Goal: Task Accomplishment & Management: Manage account settings

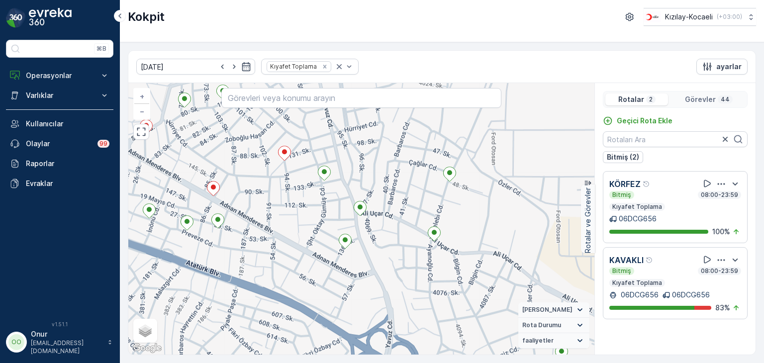
click at [704, 96] on p "Görevler" at bounding box center [700, 99] width 31 height 10
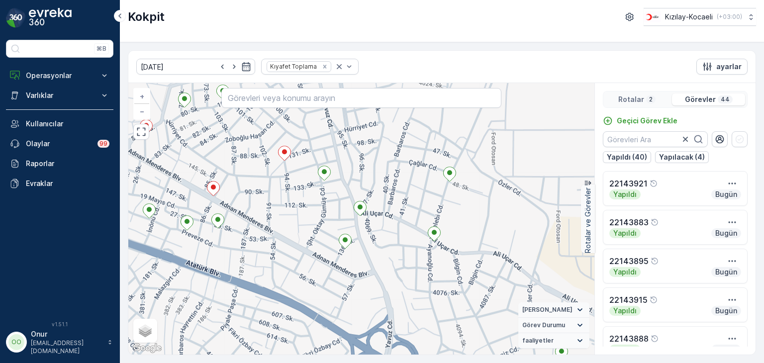
click at [641, 98] on p "Rotalar" at bounding box center [631, 99] width 26 height 10
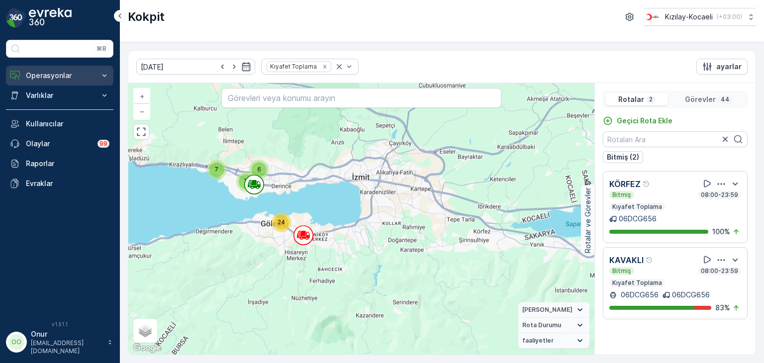
click at [65, 74] on p "Operasyonlar" at bounding box center [60, 76] width 68 height 10
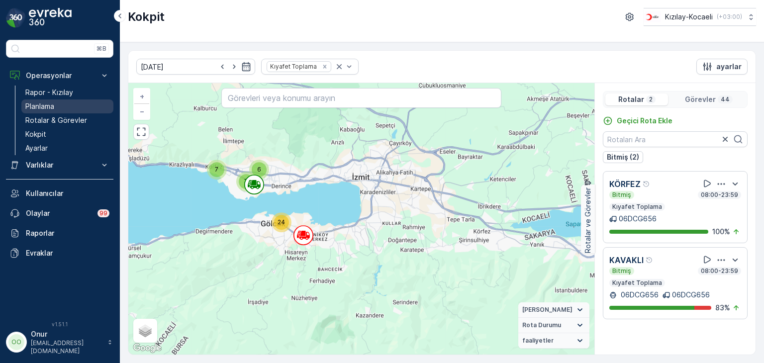
click at [46, 111] on link "Planlama" at bounding box center [67, 106] width 92 height 14
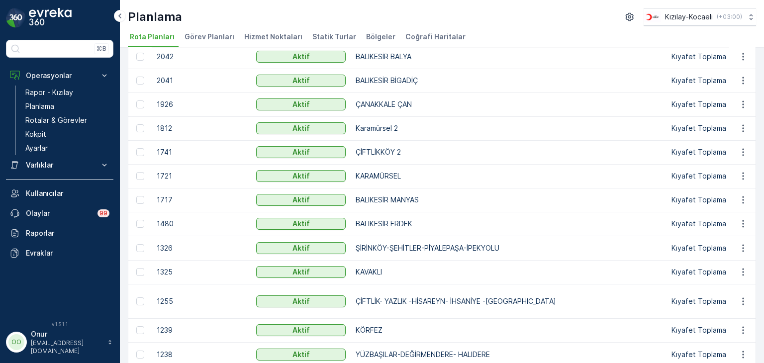
scroll to position [149, 0]
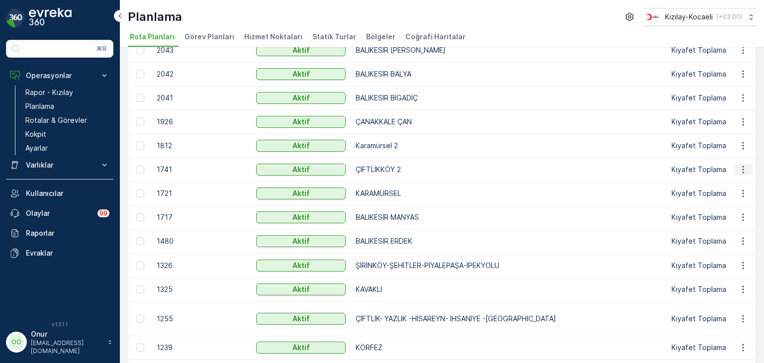
click at [739, 168] on icon "button" at bounding box center [743, 170] width 10 height 10
click at [720, 182] on span "Rota Planını Düzenle" at bounding box center [725, 184] width 68 height 10
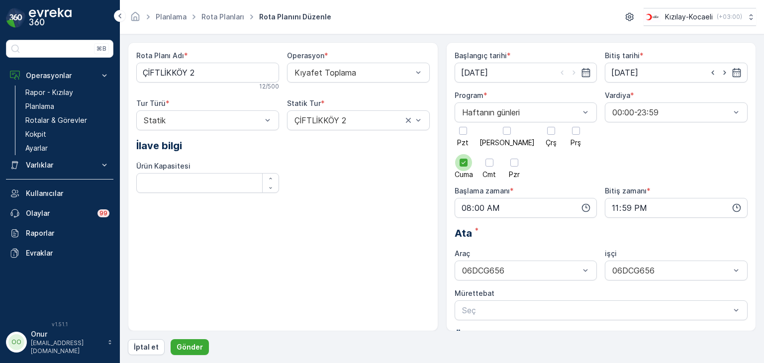
click at [467, 159] on icon at bounding box center [463, 162] width 7 height 7
click at [463, 154] on input "Cuma" at bounding box center [463, 154] width 0 height 0
click at [572, 134] on div at bounding box center [576, 131] width 8 height 8
click at [576, 122] on input "Prş" at bounding box center [576, 122] width 0 height 0
click at [188, 345] on p "Gönder" at bounding box center [190, 347] width 26 height 10
